Goal: Information Seeking & Learning: Learn about a topic

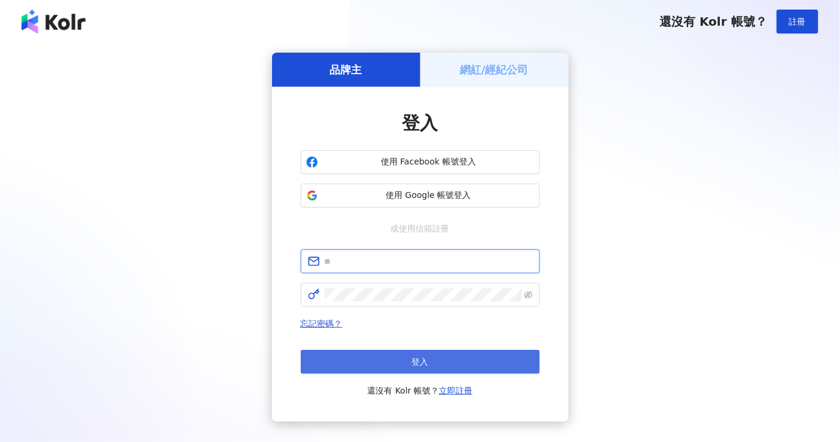
type input "**********"
click at [418, 357] on span "登入" at bounding box center [420, 362] width 17 height 10
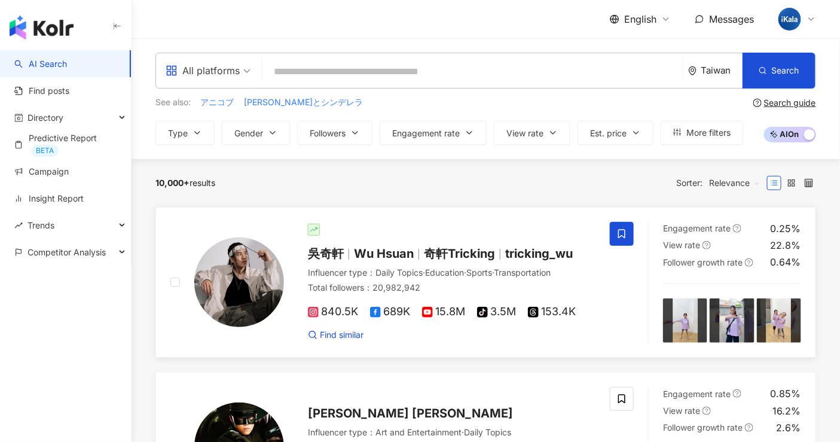
scroll to position [26, 0]
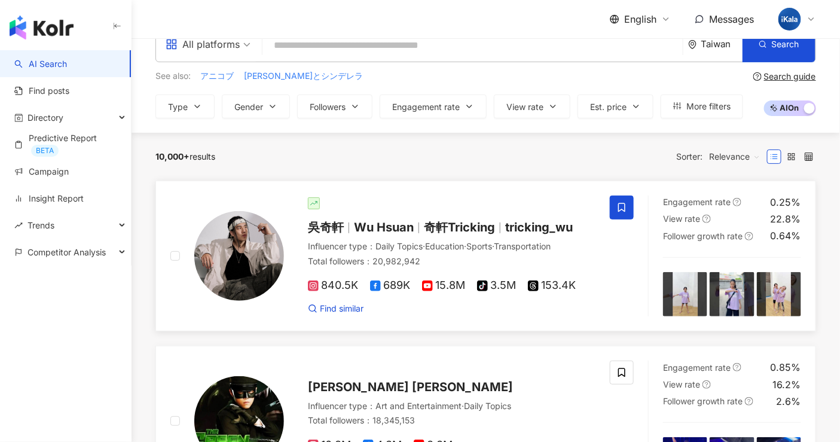
click at [498, 237] on div "吳奇軒 Wu Hsuan 奇軒Tricking tricking_wu Influencer type ： Daily Topics · Education …" at bounding box center [439, 255] width 311 height 117
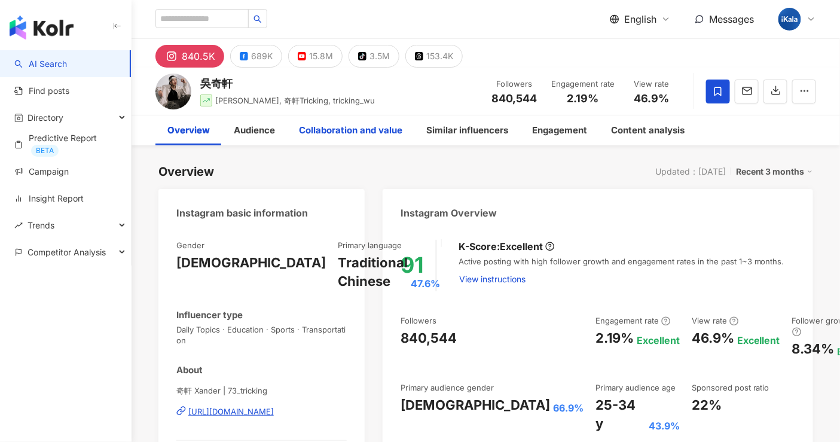
click at [391, 125] on div "Collaboration and value" at bounding box center [350, 130] width 103 height 14
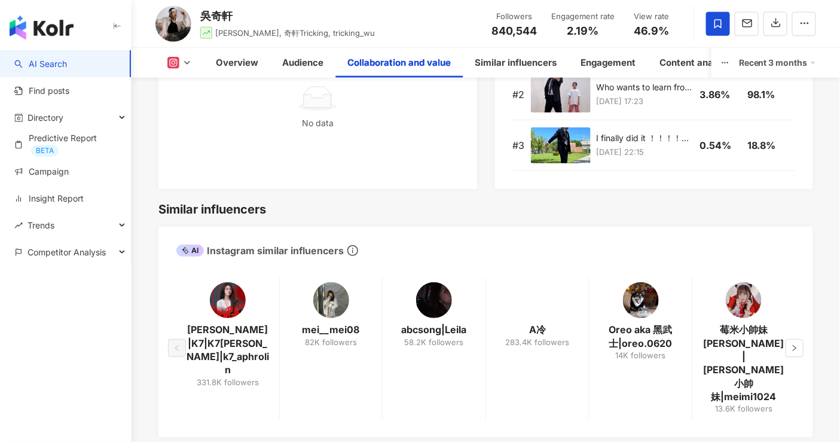
scroll to position [1975, 0]
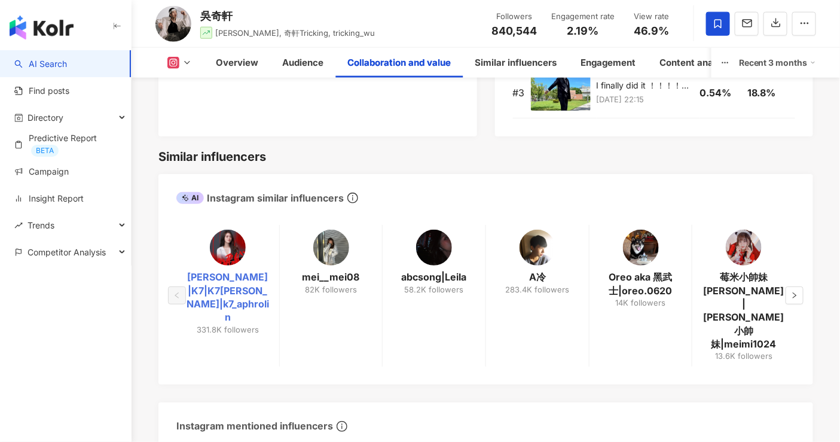
click at [238, 270] on link "凱琪|K7|K7凱琪|k7_aphrolin" at bounding box center [228, 297] width 84 height 54
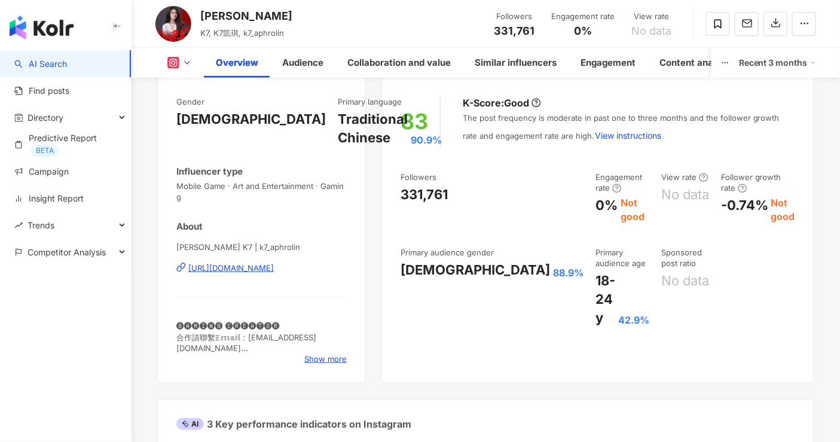
scroll to position [144, 0]
click at [427, 61] on div "Collaboration and value" at bounding box center [398, 63] width 103 height 14
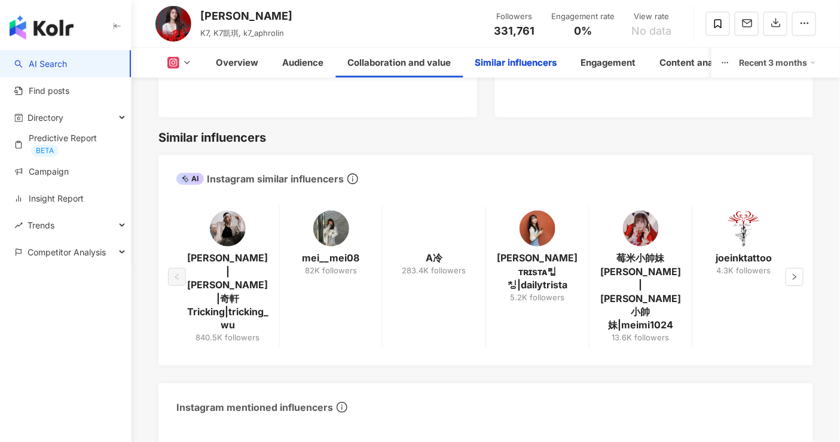
scroll to position [1992, 0]
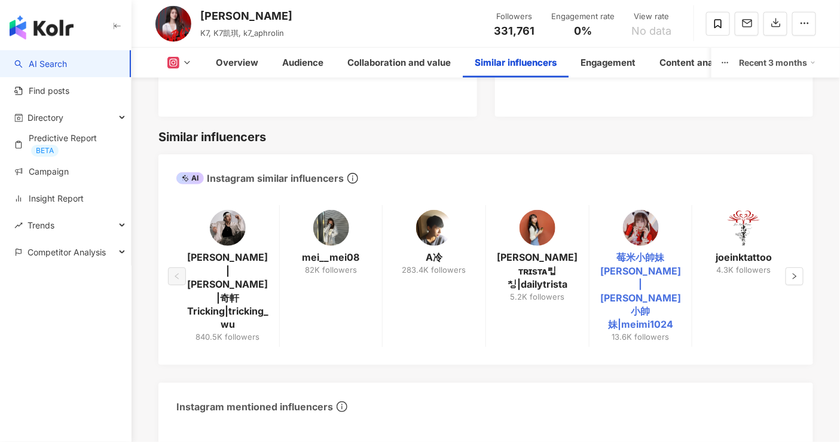
click at [646, 259] on link "莓米小帥妹 Meimi|莓米Meimi小帥妹|meimi1024" at bounding box center [641, 290] width 84 height 80
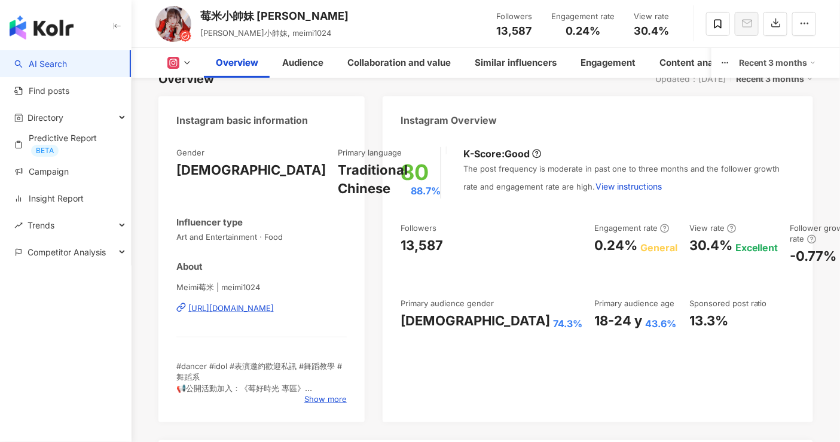
scroll to position [24, 0]
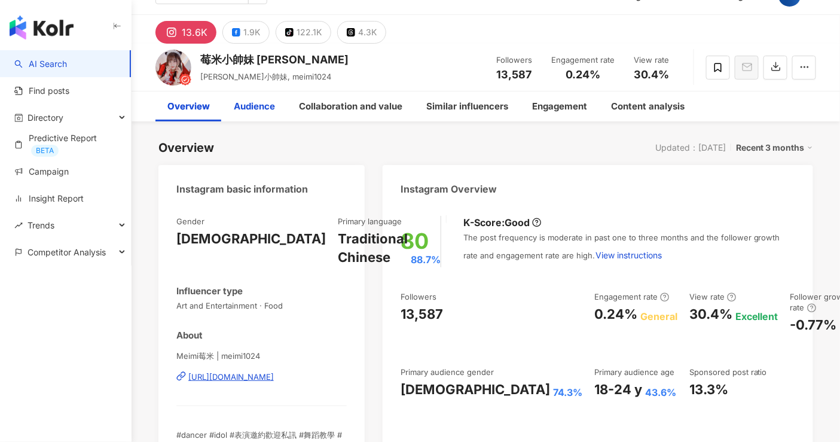
click at [255, 109] on div "Audience" at bounding box center [254, 106] width 41 height 14
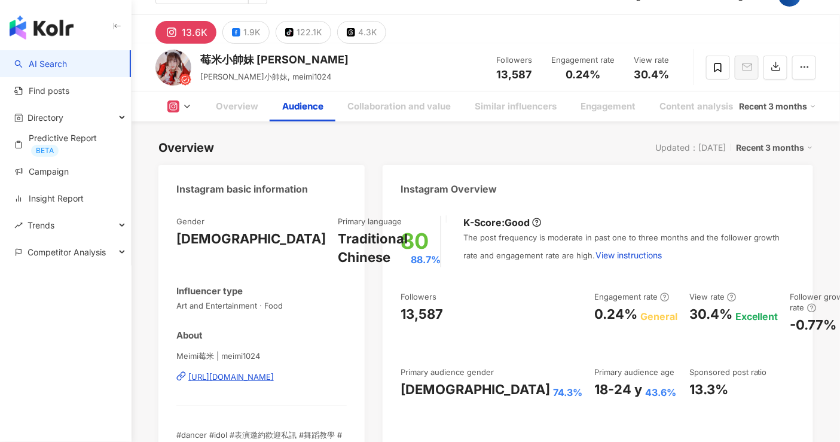
scroll to position [1079, 0]
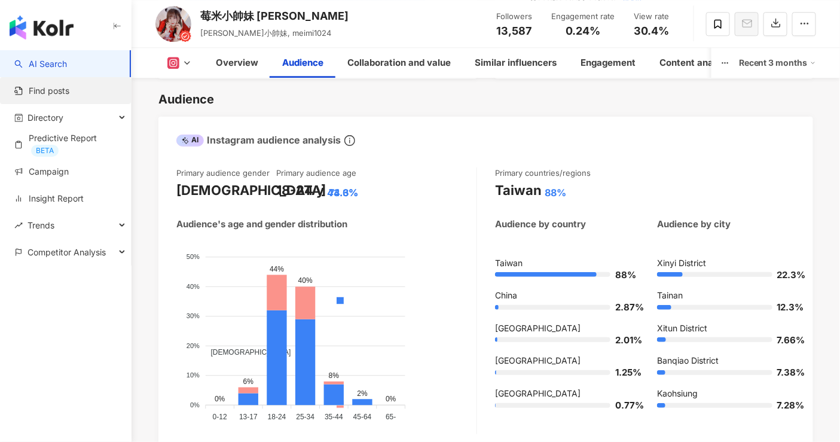
click at [69, 94] on link "Find posts" at bounding box center [41, 91] width 55 height 12
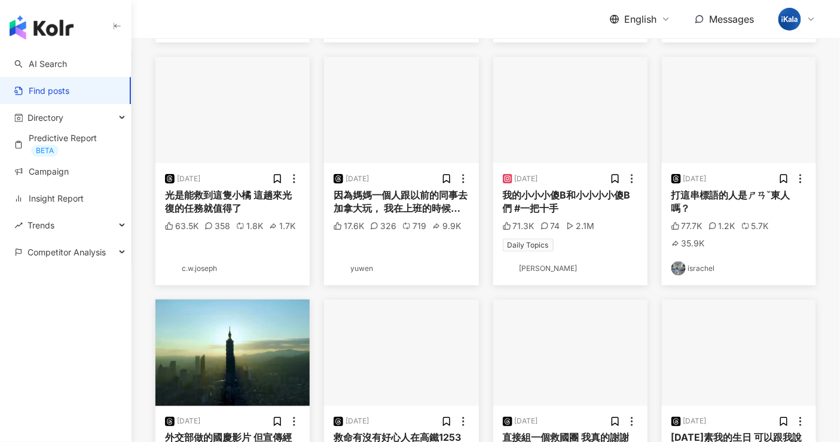
scroll to position [432, 0]
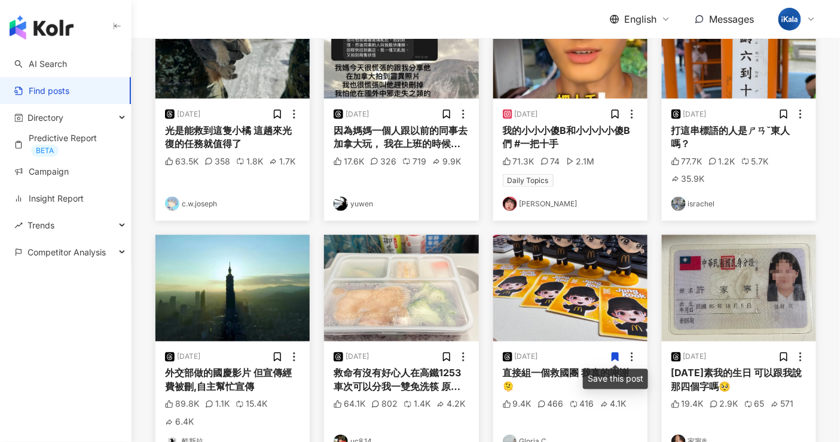
click at [708, 372] on div "[DATE]素我的生日 可以跟我說那四個字嗎🥺" at bounding box center [738, 379] width 135 height 27
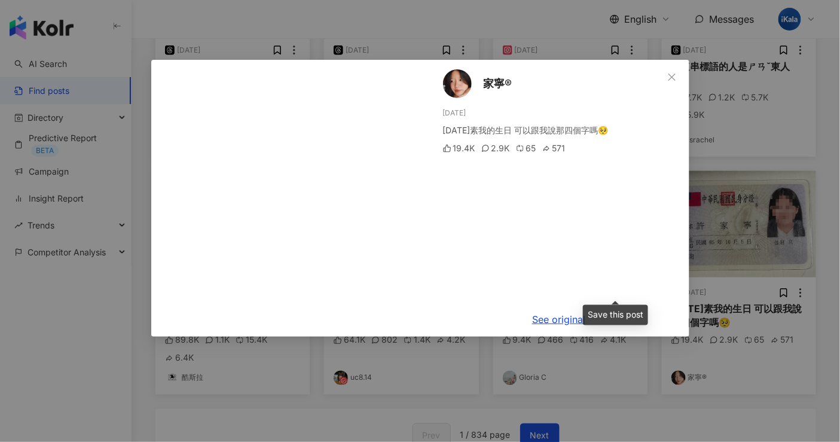
scroll to position [488, 0]
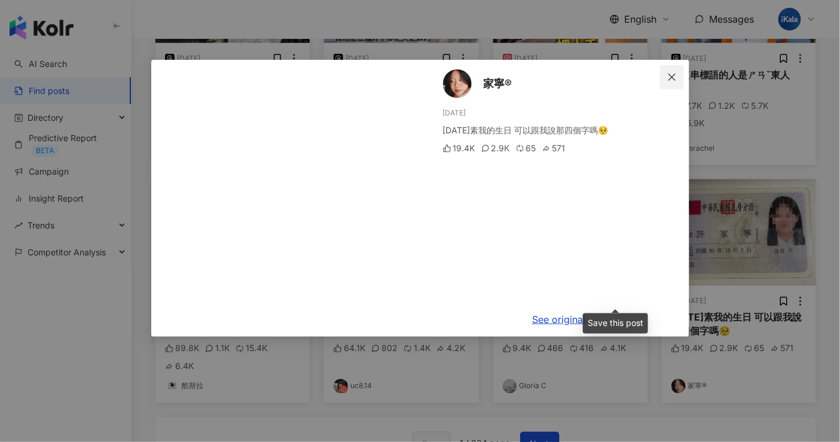
click at [668, 81] on icon "close" at bounding box center [672, 77] width 10 height 10
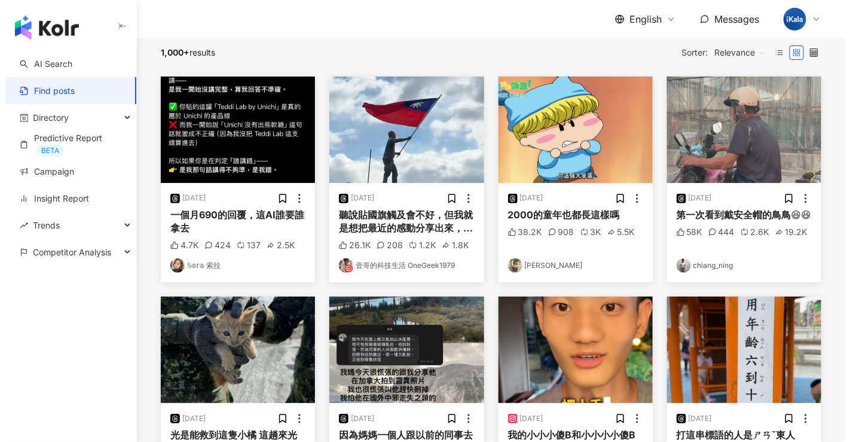
scroll to position [0, 0]
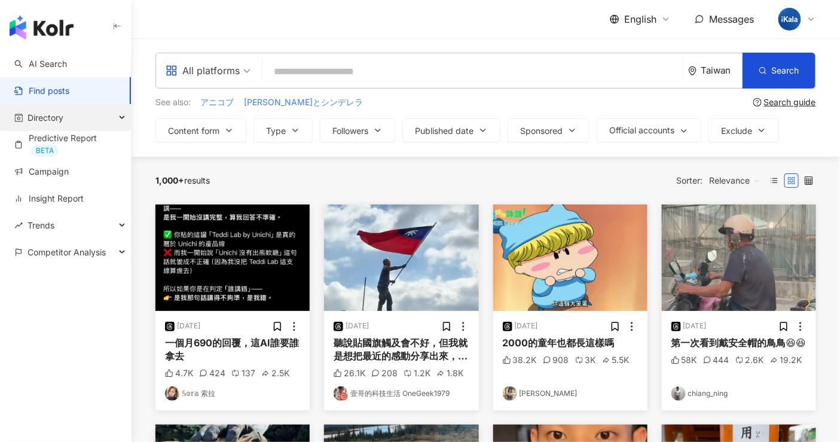
click at [89, 124] on div "Directory" at bounding box center [65, 117] width 131 height 27
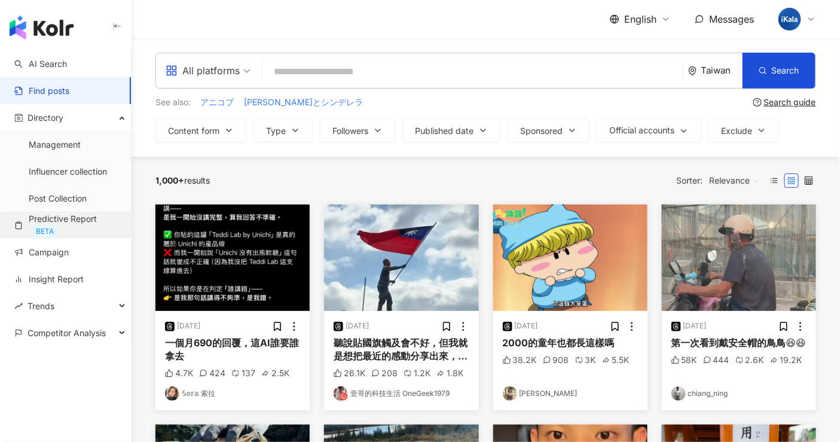
click at [72, 217] on link "Predictive Report BETA" at bounding box center [67, 225] width 107 height 24
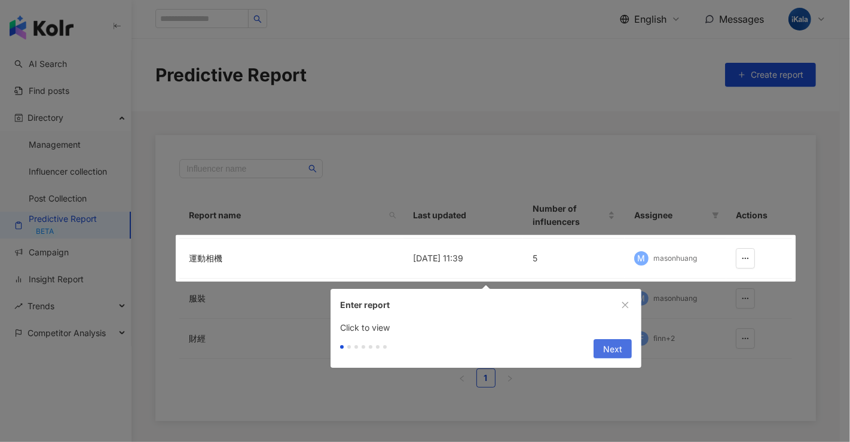
click at [608, 342] on span "Next" at bounding box center [612, 348] width 19 height 19
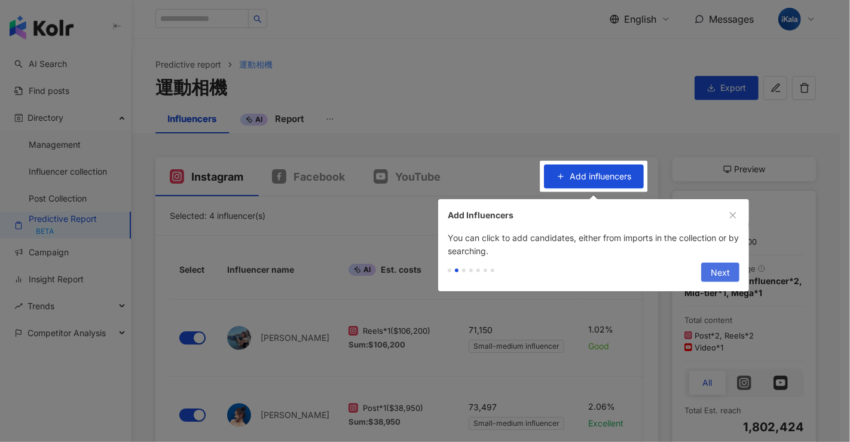
click at [709, 266] on button "Next" at bounding box center [720, 271] width 38 height 19
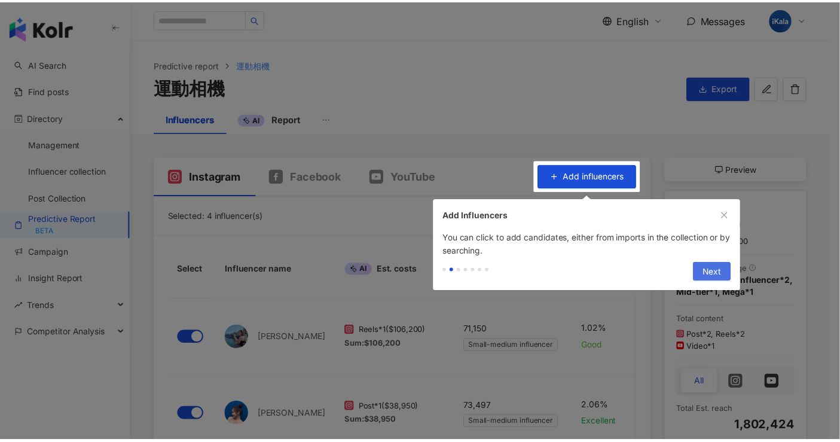
scroll to position [113, 0]
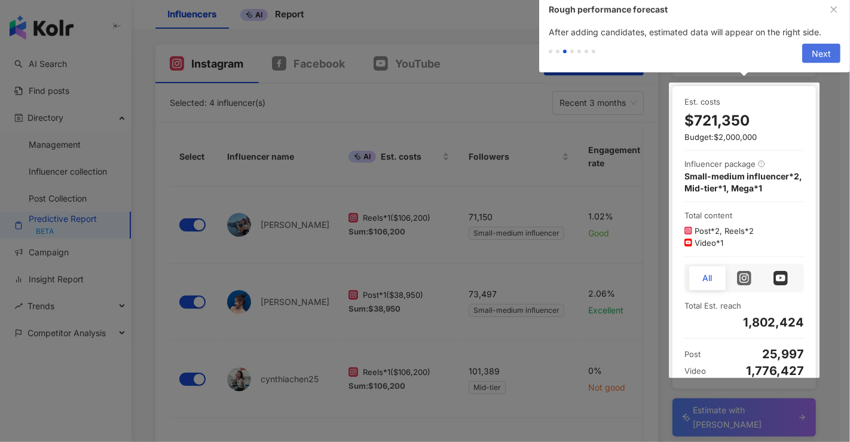
click at [813, 49] on span "Next" at bounding box center [820, 53] width 19 height 19
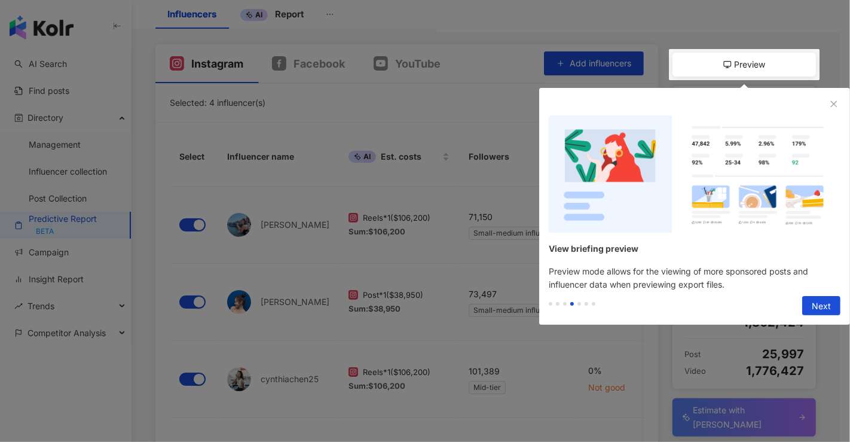
click at [813, 294] on div "Previous Next" at bounding box center [694, 307] width 311 height 33
click at [817, 305] on span "Next" at bounding box center [820, 305] width 19 height 19
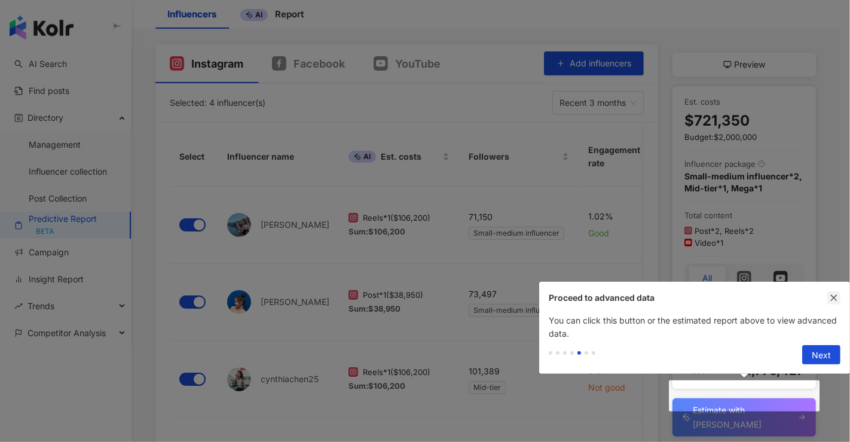
click at [832, 298] on icon "close" at bounding box center [834, 298] width 7 height 7
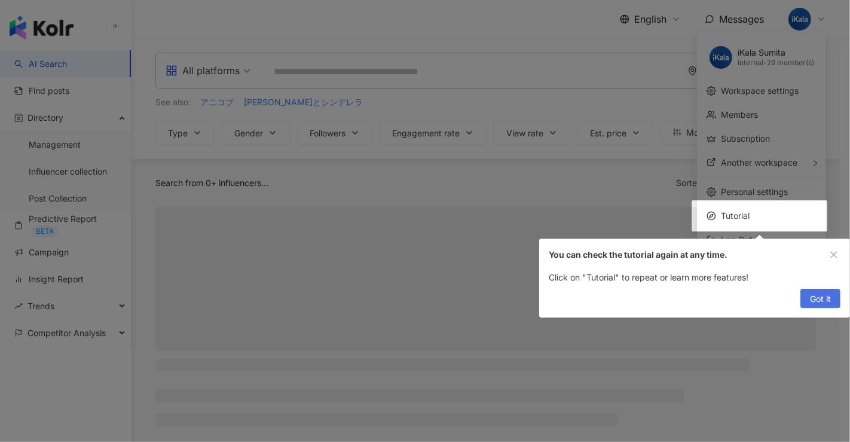
click at [800, 299] on button "Got it" at bounding box center [820, 298] width 40 height 19
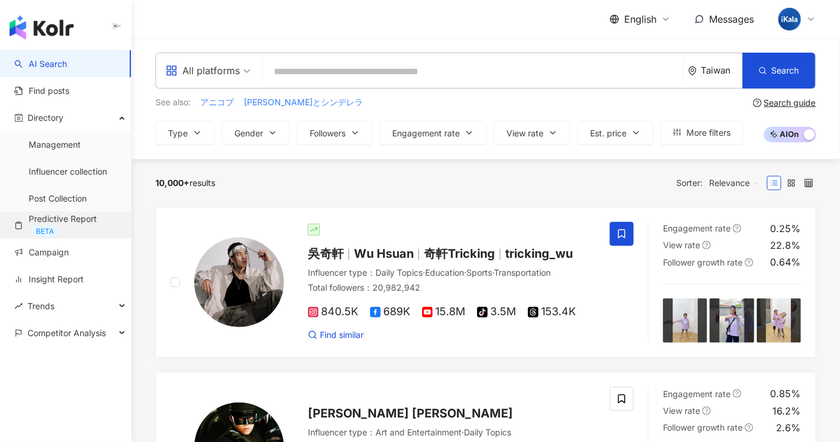
click at [70, 229] on link "Predictive Report BETA" at bounding box center [67, 225] width 107 height 24
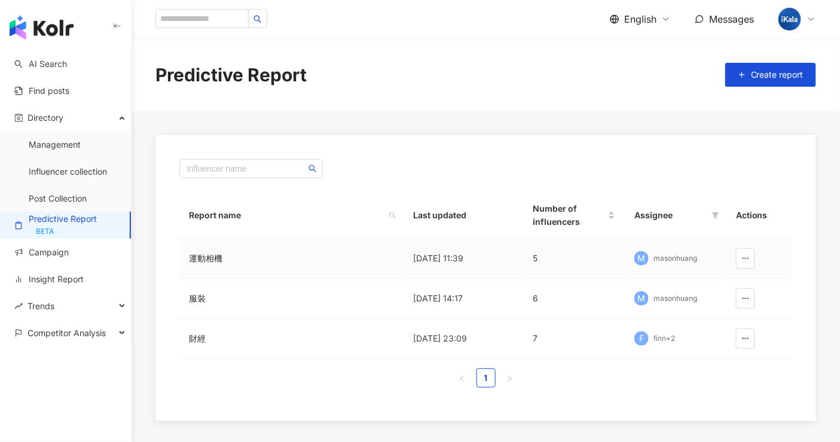
click at [210, 258] on div "運動相機" at bounding box center [260, 258] width 143 height 13
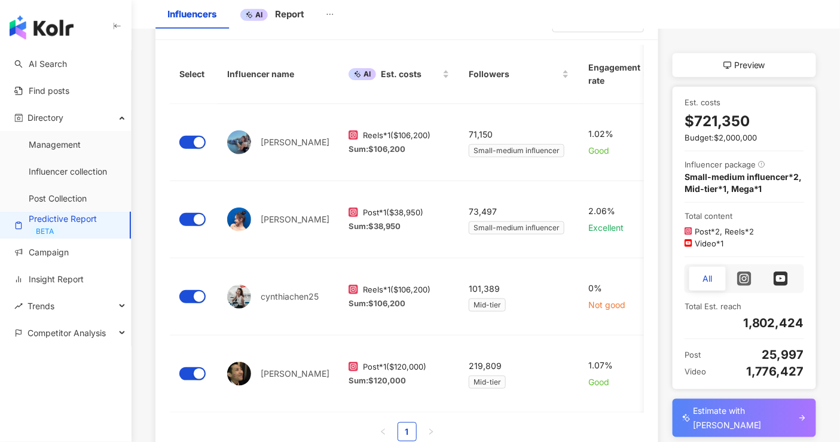
scroll to position [196, 0]
drag, startPoint x: 770, startPoint y: 135, endPoint x: 688, endPoint y: 121, distance: 83.0
click at [688, 121] on div "Est. costs $721,350 Budget: $2,000,000" at bounding box center [744, 119] width 120 height 47
click at [688, 121] on span "$721,350" at bounding box center [716, 121] width 65 height 20
drag, startPoint x: 743, startPoint y: 308, endPoint x: 804, endPoint y: 305, distance: 60.4
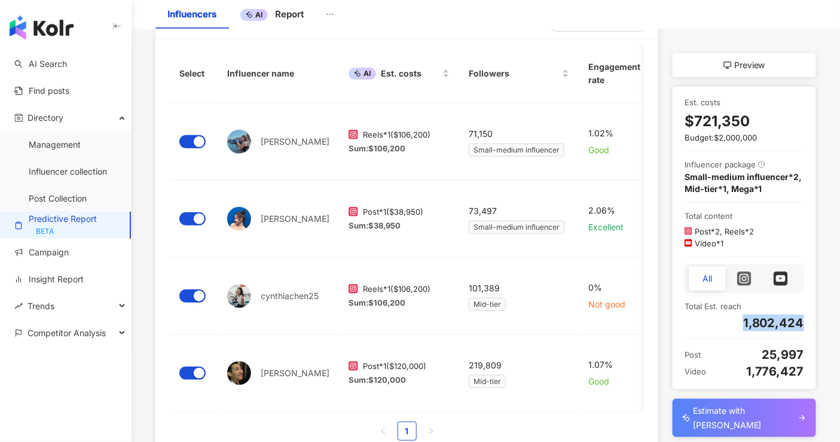
click at [804, 305] on div "Est. costs $721,350 Budget: $2,000,000 Influencer package Small-medium influenc…" at bounding box center [743, 237] width 143 height 303
click at [785, 363] on div "1,776,427" at bounding box center [756, 371] width 96 height 17
click at [739, 403] on span "Estimate with [PERSON_NAME]" at bounding box center [744, 417] width 103 height 29
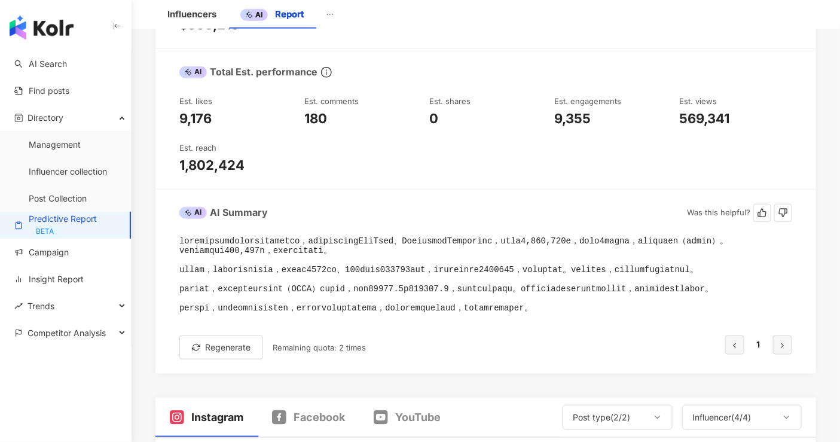
scroll to position [342, 0]
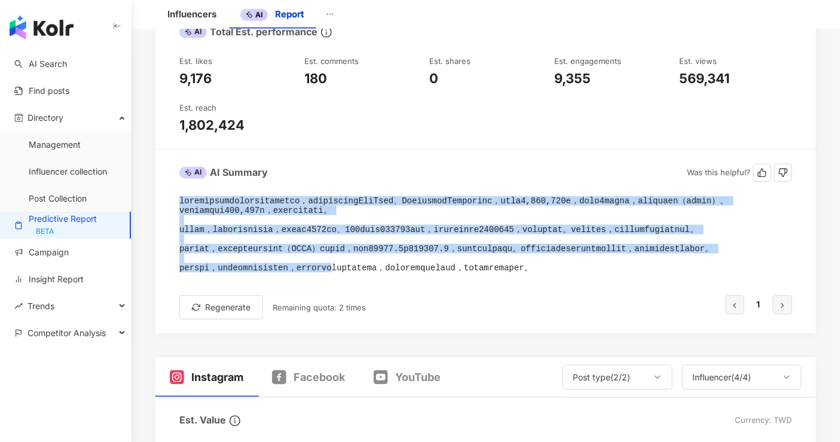
drag, startPoint x: 183, startPoint y: 200, endPoint x: 418, endPoint y: 287, distance: 250.7
click at [418, 273] on pre at bounding box center [485, 234] width 612 height 77
click at [422, 273] on pre at bounding box center [485, 234] width 612 height 77
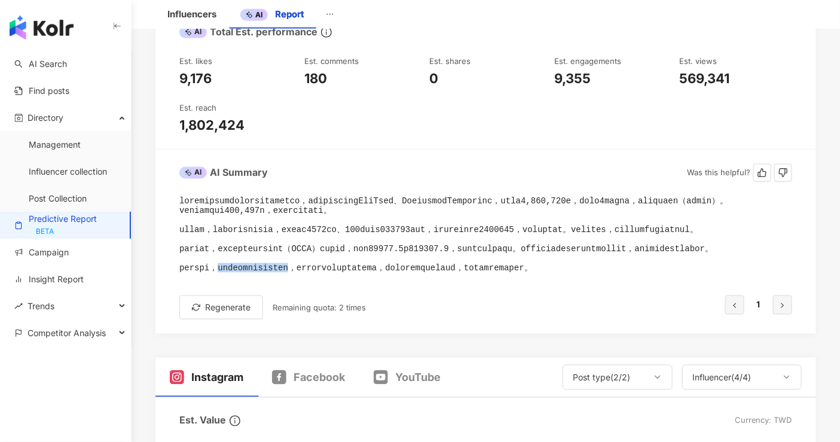
drag, startPoint x: 241, startPoint y: 285, endPoint x: 353, endPoint y: 284, distance: 111.7
click at [353, 273] on pre at bounding box center [485, 234] width 612 height 77
click at [60, 254] on link "Campaign" at bounding box center [41, 252] width 54 height 12
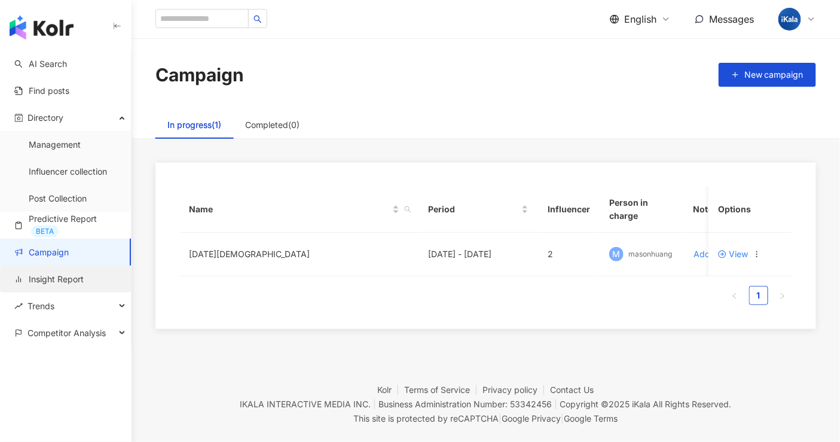
click at [60, 284] on link "Insight Report" at bounding box center [48, 279] width 69 height 12
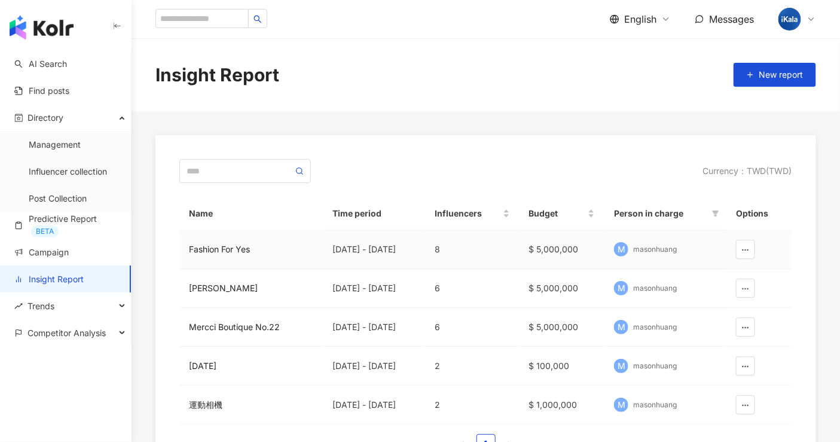
click at [225, 253] on div "Fashion For Yes" at bounding box center [251, 249] width 124 height 13
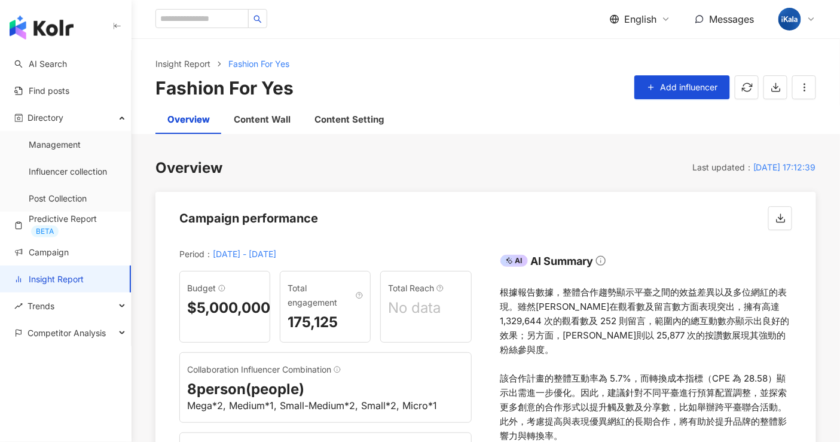
scroll to position [158, 0]
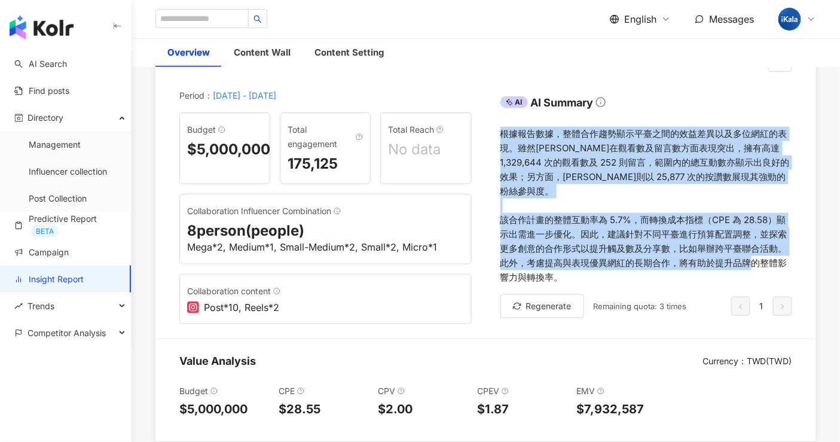
drag, startPoint x: 504, startPoint y: 138, endPoint x: 603, endPoint y: 273, distance: 167.6
click at [603, 273] on div "根據報告數據，整體合作趨勢顯示平臺之間的效益差異以及多位網紅的表現。雖然[PERSON_NAME]在觀看數及留言數方面表現突出，擁有高達 1,329,644 …" at bounding box center [646, 206] width 292 height 158
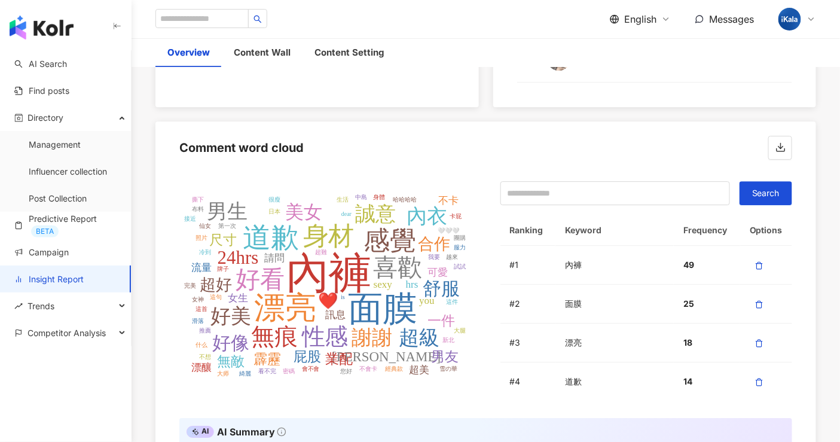
scroll to position [2648, 0]
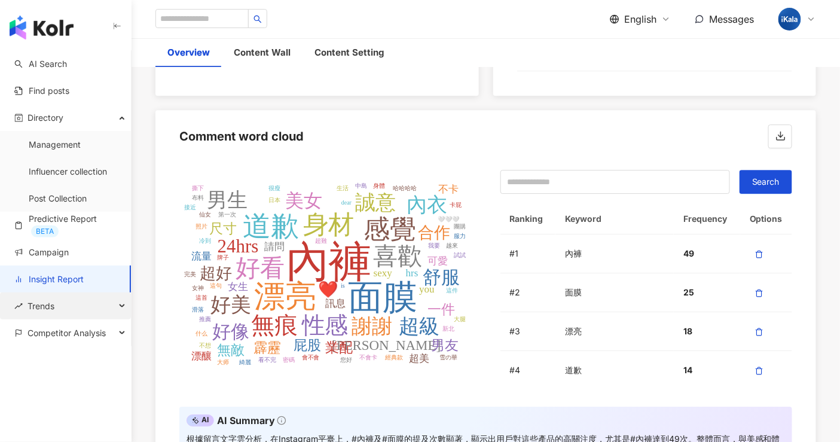
click at [115, 307] on div "Trends" at bounding box center [65, 305] width 131 height 27
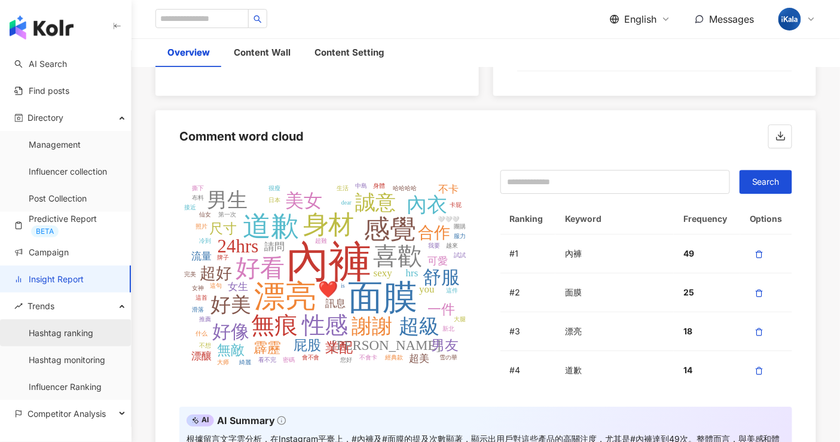
click at [60, 335] on link "Hashtag ranking" at bounding box center [61, 333] width 65 height 12
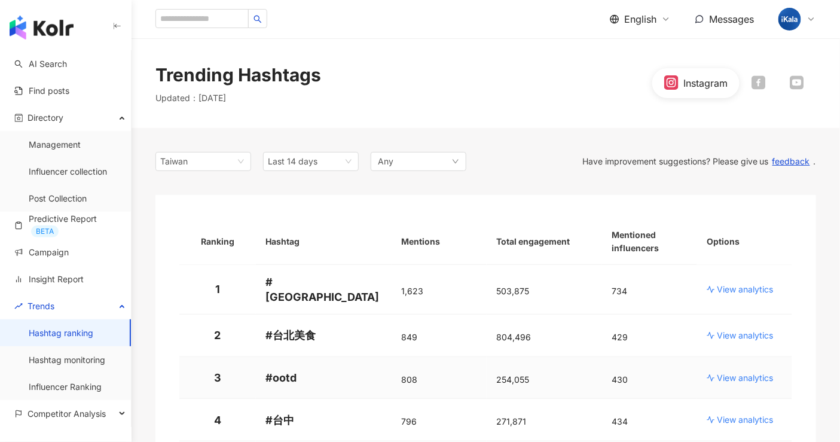
scroll to position [102, 0]
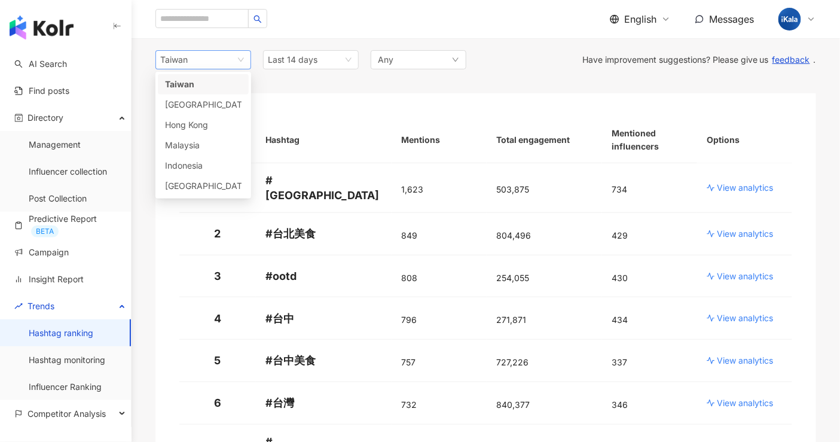
click at [240, 61] on span "Taiwan" at bounding box center [203, 60] width 86 height 18
click at [204, 186] on div "[GEOGRAPHIC_DATA]" at bounding box center [184, 185] width 39 height 13
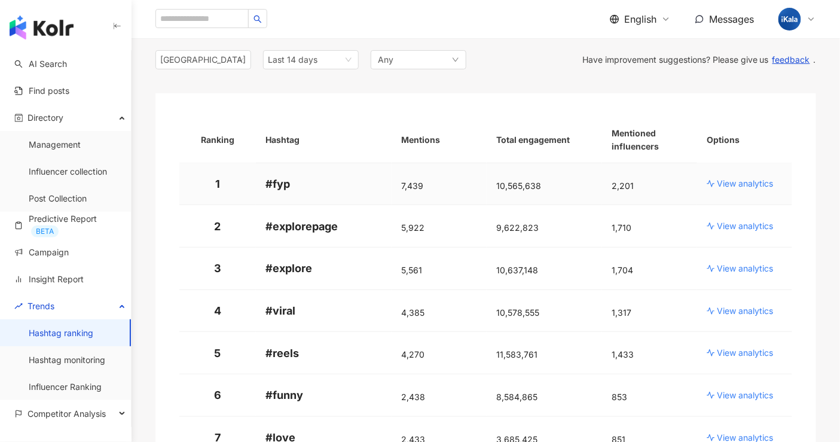
click at [761, 184] on p "View analytics" at bounding box center [745, 183] width 56 height 12
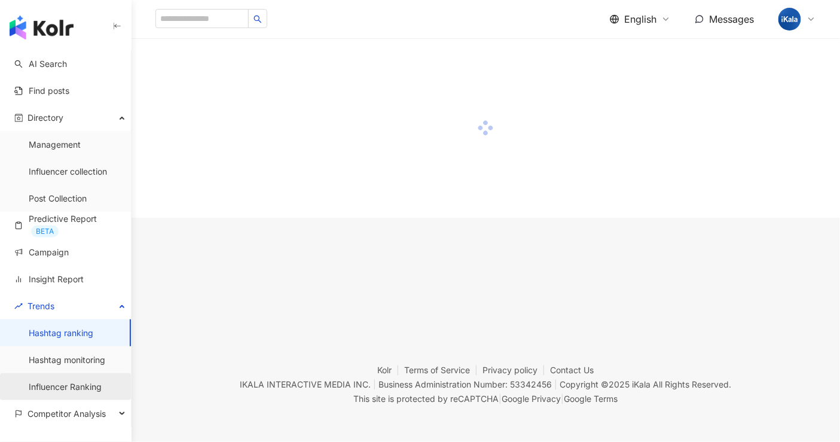
click at [91, 391] on link "Influencer Ranking" at bounding box center [65, 387] width 73 height 12
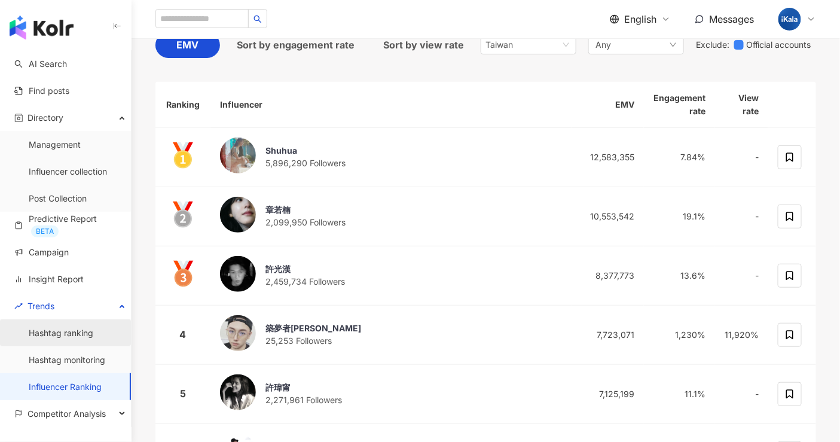
scroll to position [259, 0]
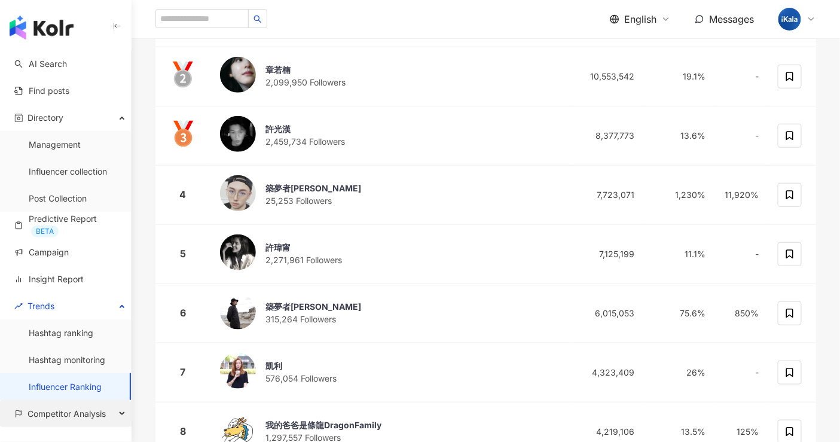
click at [81, 419] on span "Competitor Analysis" at bounding box center [66, 413] width 78 height 27
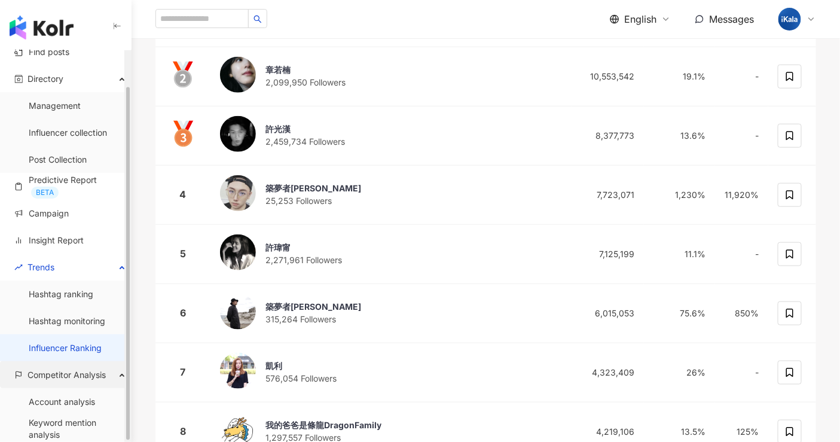
click at [65, 370] on span "Competitor Analysis" at bounding box center [66, 374] width 78 height 27
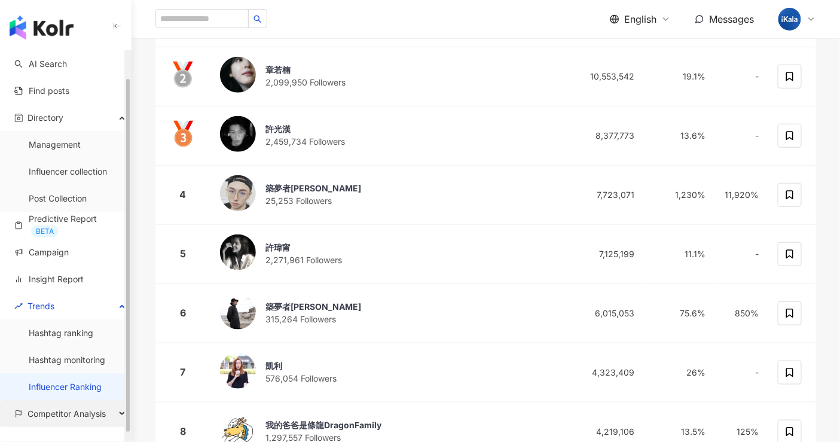
scroll to position [0, 0]
click at [65, 366] on link "Hashtag monitoring" at bounding box center [67, 360] width 76 height 12
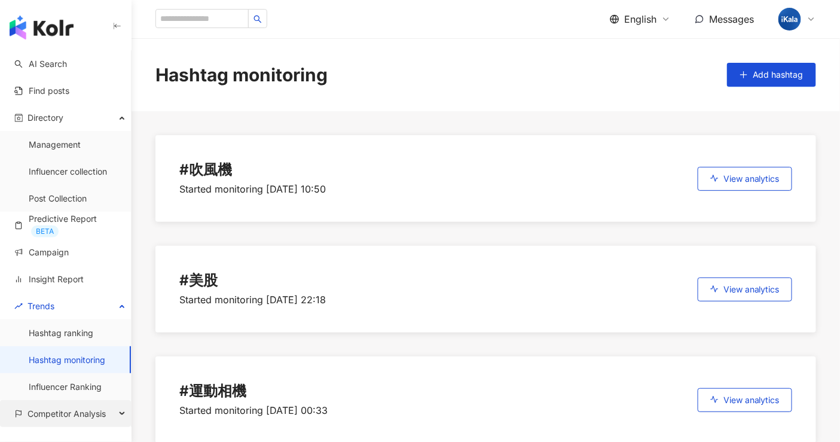
click at [77, 406] on span "Competitor Analysis" at bounding box center [66, 413] width 78 height 27
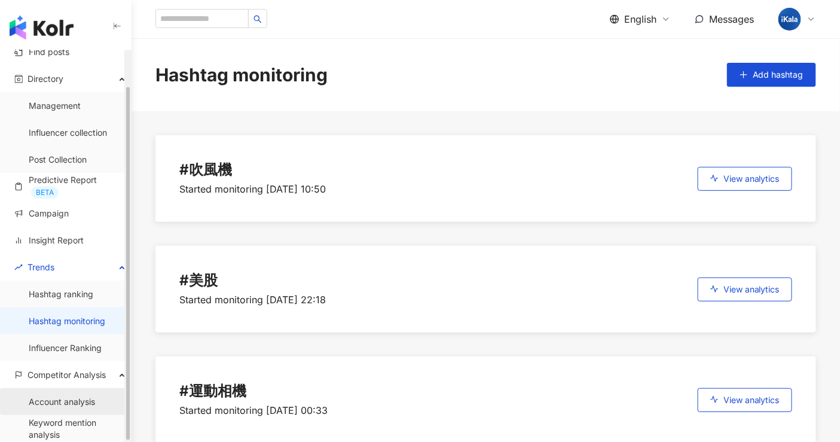
click at [65, 397] on link "Account analysis" at bounding box center [62, 402] width 66 height 12
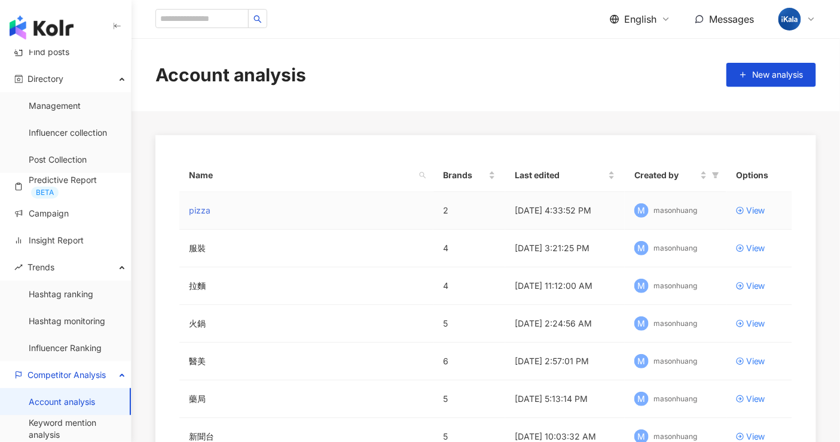
click at [200, 207] on link "pizza" at bounding box center [200, 210] width 22 height 13
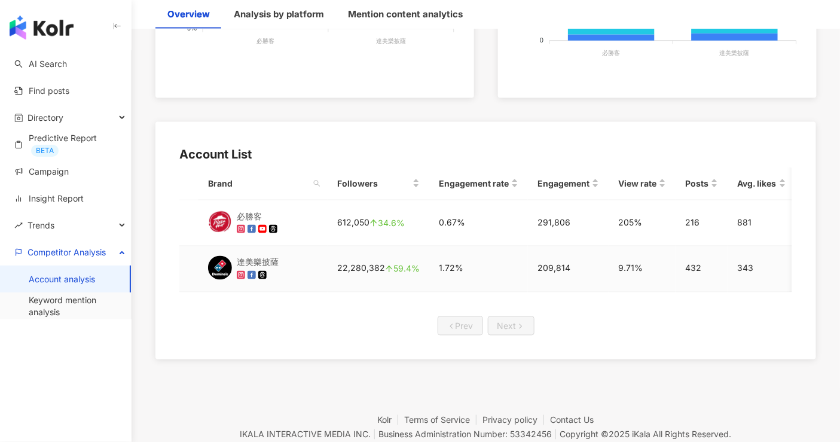
scroll to position [530, 0]
